Goal: Find specific page/section: Find specific page/section

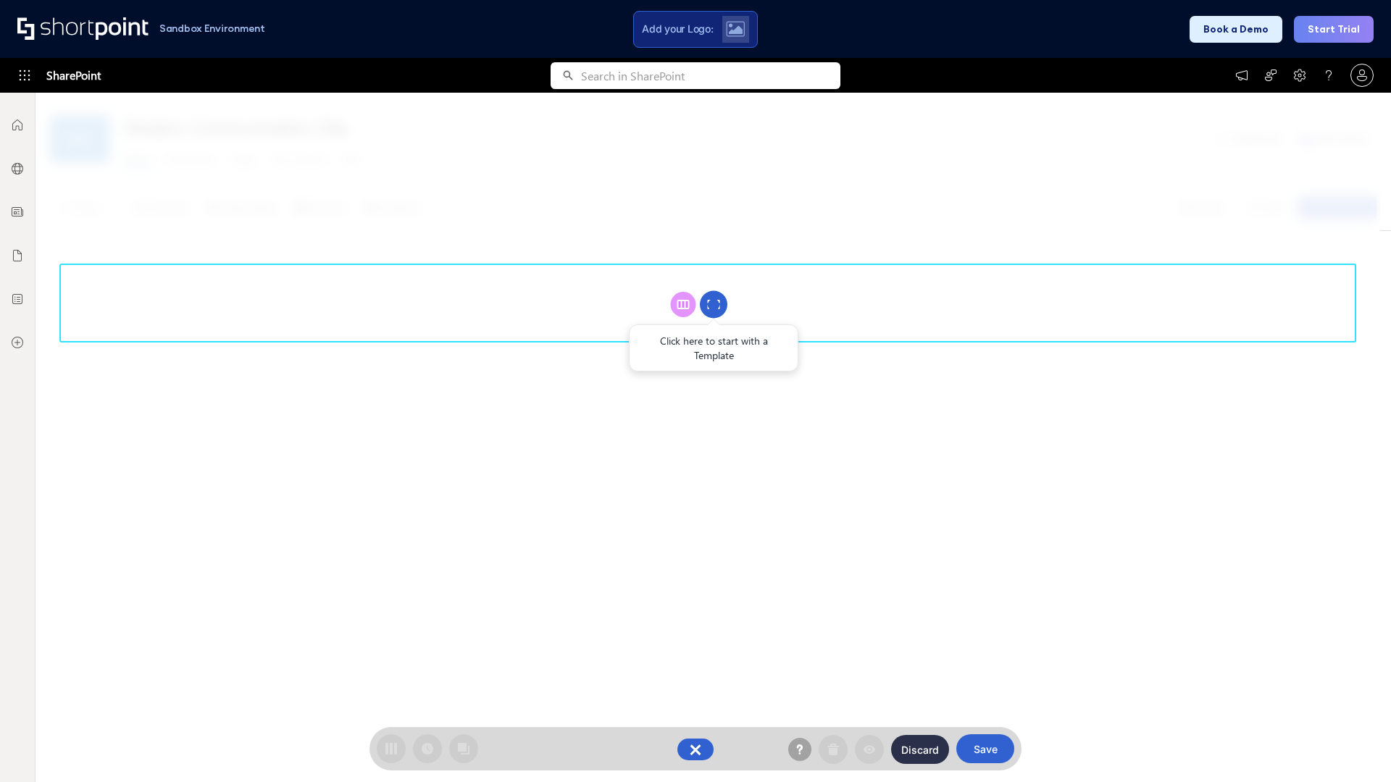
click at [714, 304] on circle at bounding box center [714, 305] width 28 height 28
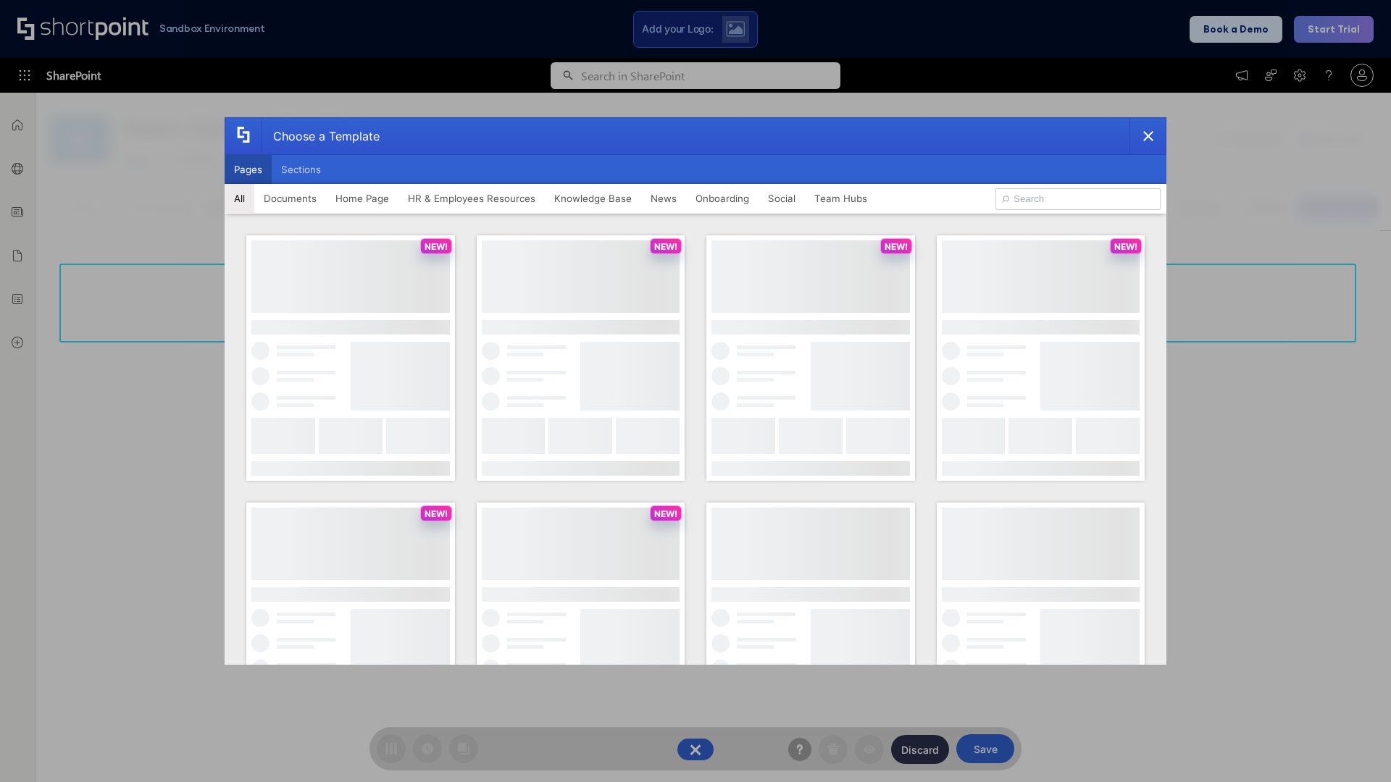
click at [248, 170] on button "Pages" at bounding box center [248, 169] width 47 height 29
type input "News Portal 5"
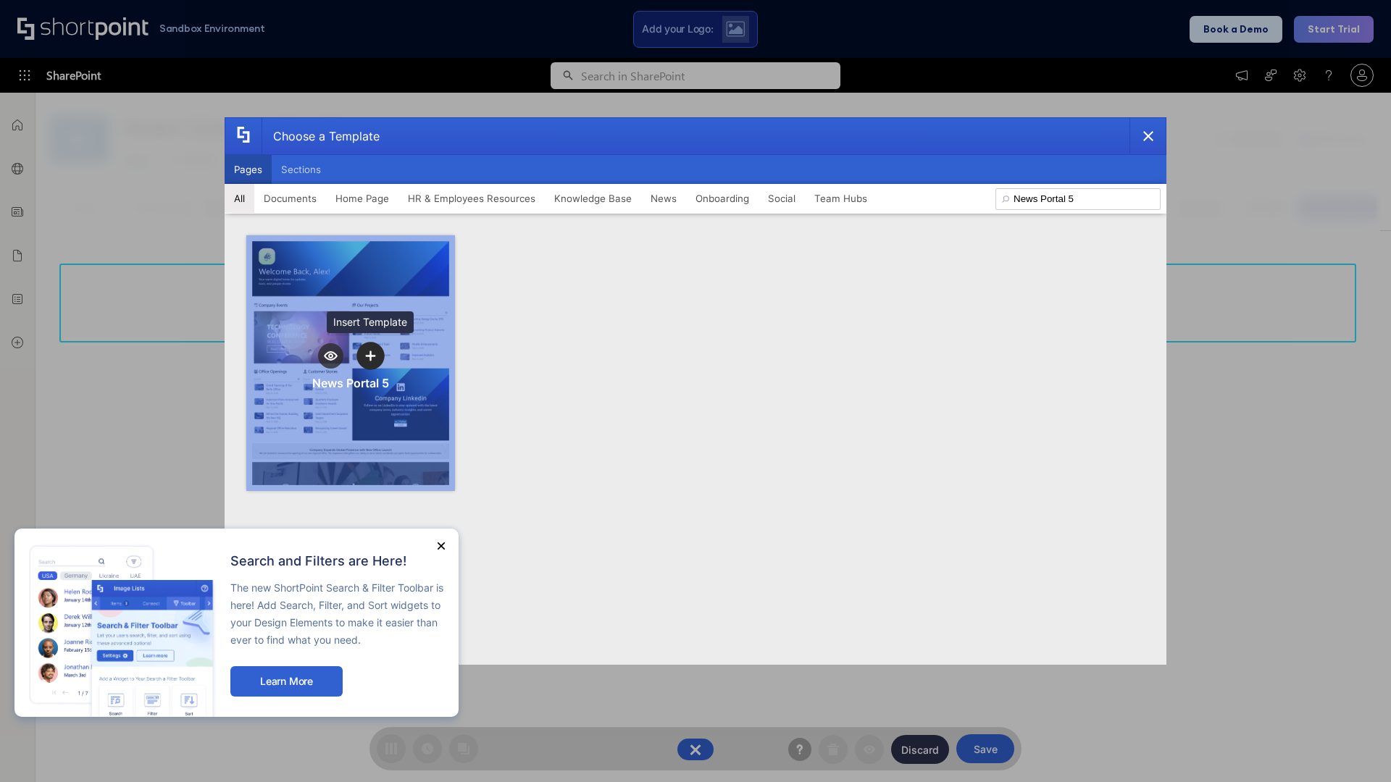
click at [370, 356] on icon "template selector" at bounding box center [370, 356] width 10 height 10
